Goal: Transaction & Acquisition: Purchase product/service

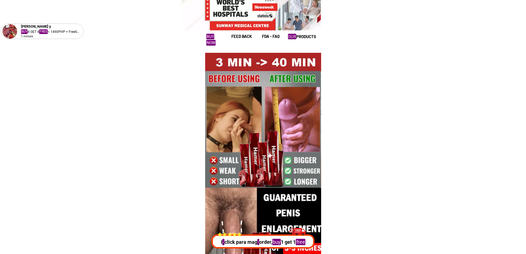
scroll to position [1991, 0]
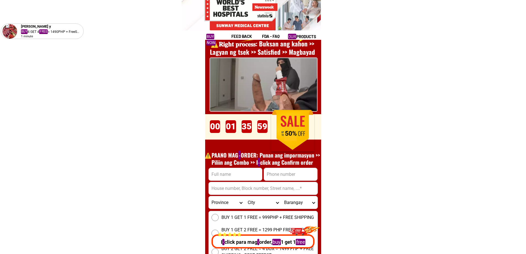
click at [265, 242] on p "I - click para mag - order, buy 1 get 1 free" at bounding box center [262, 241] width 106 height 7
click at [265, 242] on p "I - click para mag - order, buy 1 get 1 free" at bounding box center [261, 241] width 105 height 7
click at [265, 242] on p "I - click para mag - order, buy 1 get 1 free" at bounding box center [262, 241] width 106 height 7
click at [265, 242] on p "I - click para mag - order, buy 1 get 1 free" at bounding box center [263, 241] width 106 height 7
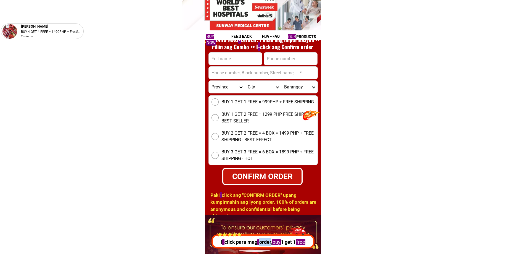
scroll to position [2157, 0]
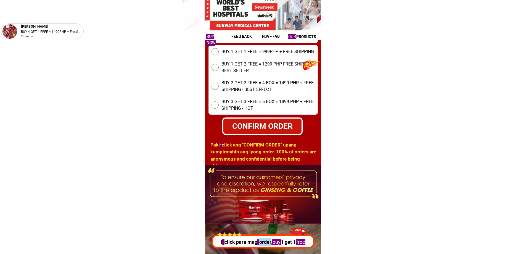
click at [262, 244] on p "I - click para mag - order, buy 1 get 1 free" at bounding box center [262, 241] width 106 height 7
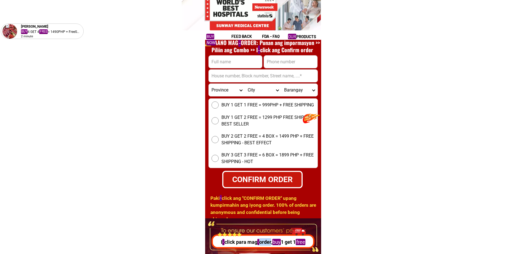
click at [262, 243] on p "I - click para mag - order, buy 1 get 1 free" at bounding box center [263, 241] width 106 height 7
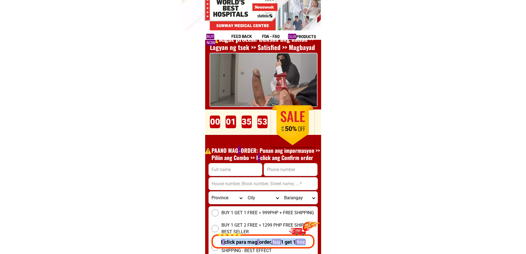
scroll to position [1991, 0]
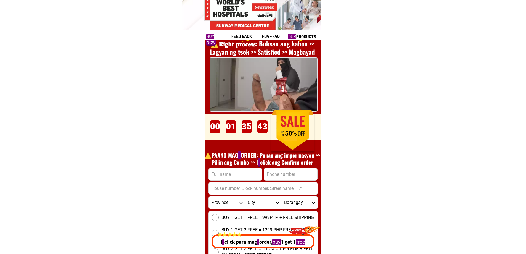
click at [251, 241] on p "I - click para mag - order, buy 1 get 1 free" at bounding box center [262, 241] width 106 height 7
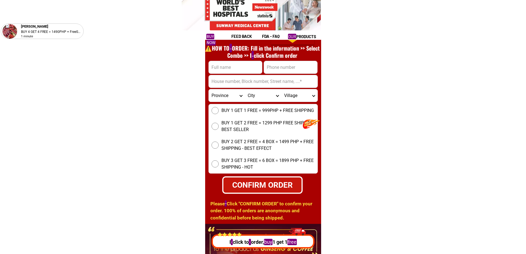
scroll to position [2129, 0]
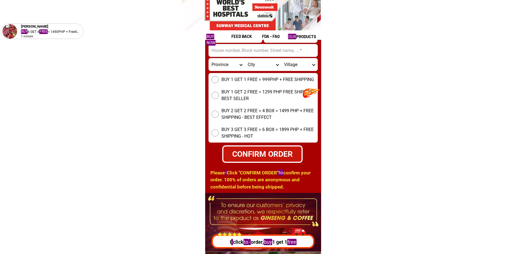
click at [271, 151] on div "CONFIRM ORDER" at bounding box center [262, 154] width 78 height 12
click at [245, 159] on div "CONFIRM ORDER" at bounding box center [262, 154] width 78 height 12
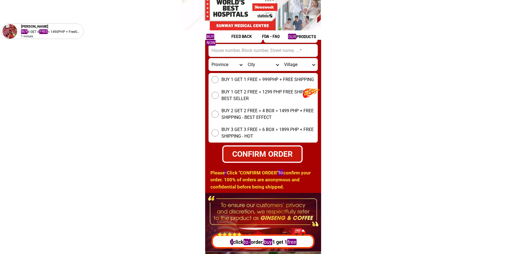
click at [245, 159] on div "CONFIRM ORDER" at bounding box center [262, 154] width 78 height 12
click at [243, 160] on div "CONFIRM ORDER" at bounding box center [262, 154] width 78 height 12
click at [243, 159] on div "CONFIRM ORDER" at bounding box center [262, 154] width 78 height 12
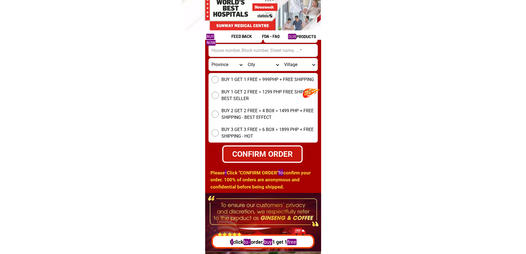
click at [243, 159] on div "CONFIRM ORDER" at bounding box center [262, 154] width 78 height 12
